Goal: Task Accomplishment & Management: Manage account settings

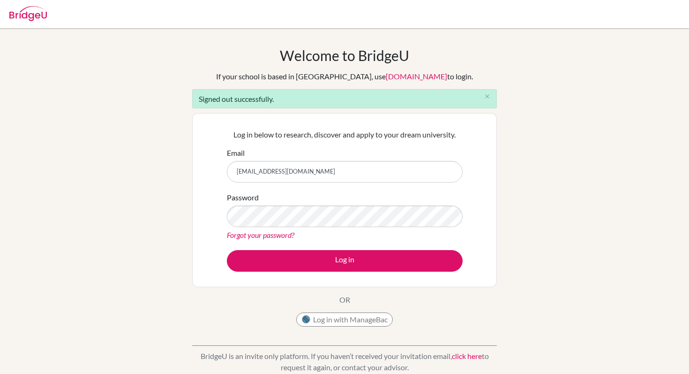
type input "[EMAIL_ADDRESS][DOMAIN_NAME]"
click at [227, 250] on button "Log in" at bounding box center [345, 261] width 236 height 22
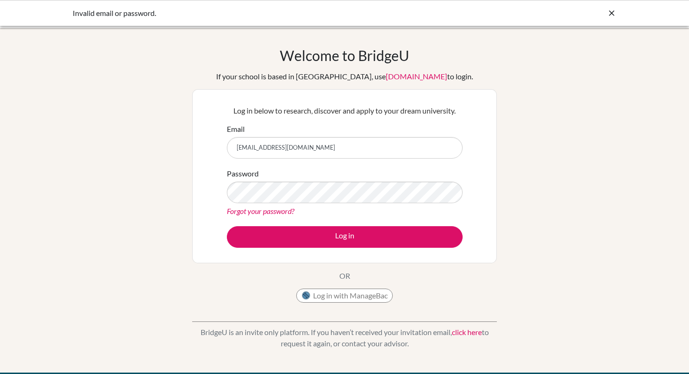
click at [310, 248] on div "Log in below to research, discover and apply to your dream university. Email [E…" at bounding box center [344, 176] width 247 height 154
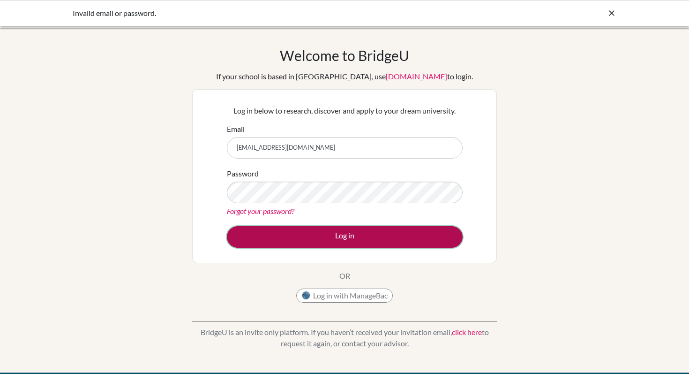
click at [313, 232] on button "Log in" at bounding box center [345, 237] width 236 height 22
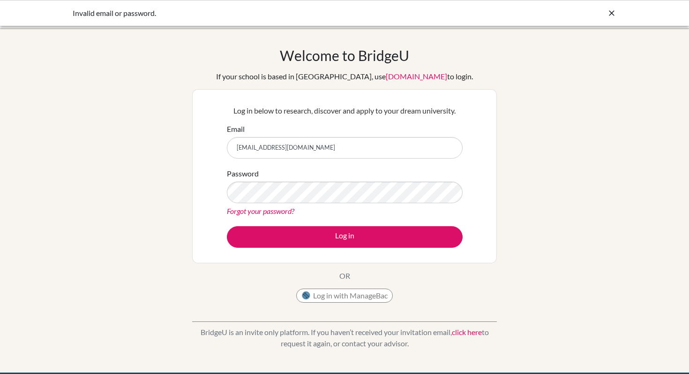
drag, startPoint x: 354, startPoint y: 155, endPoint x: 68, endPoint y: 155, distance: 286.4
click at [68, 155] on div "Welcome to BridgeU If your school is based in China, use app.bridge-u.com.cn to…" at bounding box center [344, 200] width 689 height 307
type input "janice.harsono@springfieldschool.online"
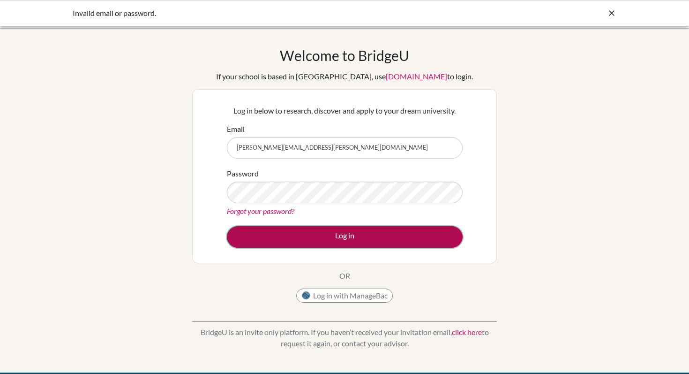
click at [309, 232] on button "Log in" at bounding box center [345, 237] width 236 height 22
